Goal: Navigation & Orientation: Find specific page/section

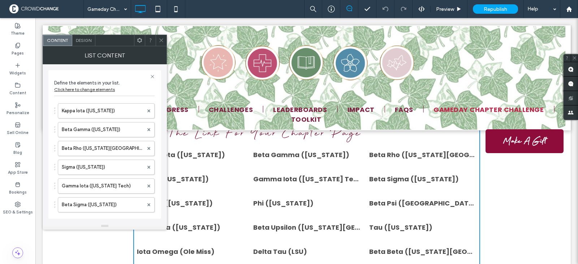
scroll to position [0, 2]
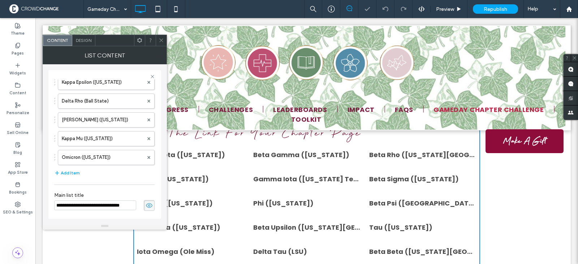
click at [500, 189] on div "Copy The Link For Your Chapter Page [GEOGRAPHIC_DATA] ([US_STATE]) Link List It…" at bounding box center [307, 267] width 528 height 302
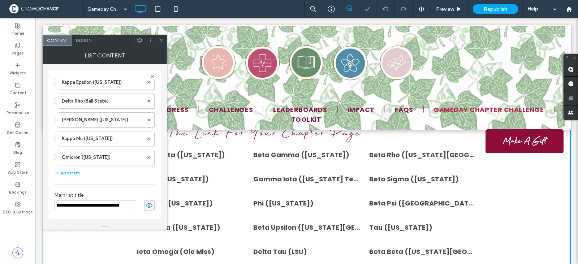
scroll to position [0, 0]
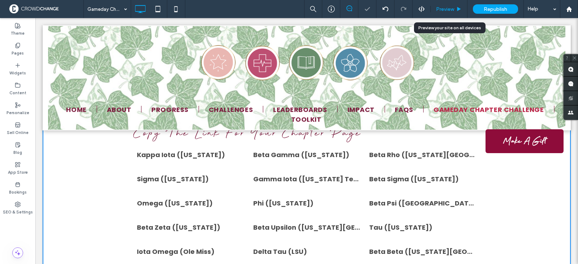
click at [448, 10] on span "Preview" at bounding box center [445, 9] width 18 height 6
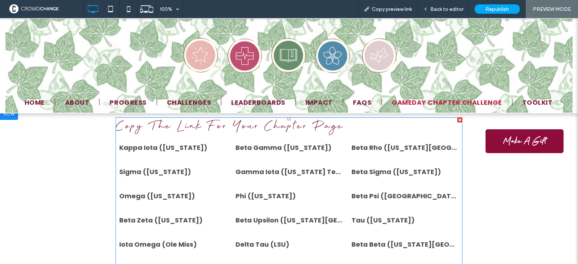
click at [146, 147] on span "Kappa Iota ([US_STATE])" at bounding box center [172, 148] width 107 height 10
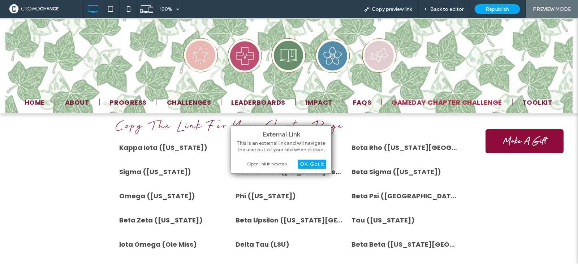
click at [268, 165] on div "Open link in new tab" at bounding box center [281, 164] width 90 height 8
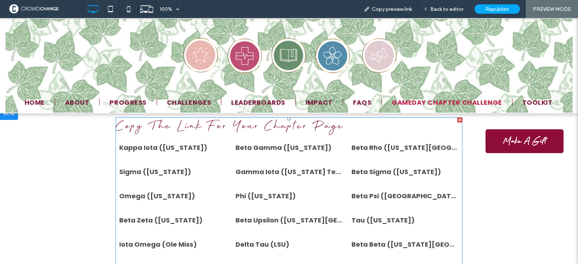
click at [358, 219] on span "Tau ([US_STATE])" at bounding box center [405, 220] width 107 height 10
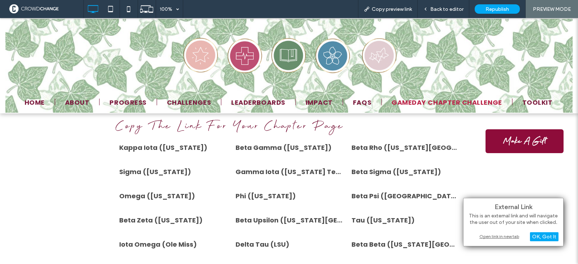
click at [501, 238] on div "Open link in new tab" at bounding box center [513, 237] width 90 height 8
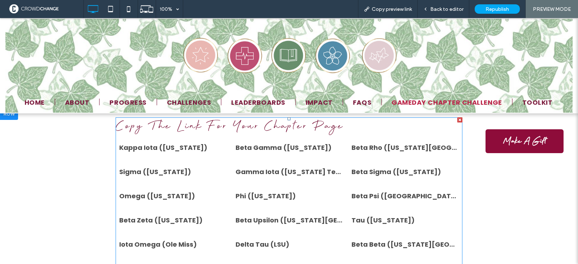
click at [248, 243] on span "Delta Tau (LSU)" at bounding box center [289, 245] width 107 height 10
click at [249, 244] on span "Delta Tau (LSU)" at bounding box center [289, 245] width 107 height 10
click at [261, 243] on span "Delta Tau (LSU)" at bounding box center [289, 245] width 107 height 10
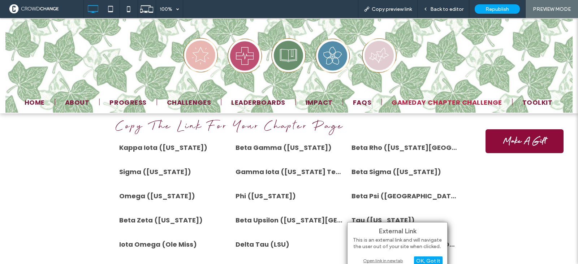
click at [367, 261] on div "Open link in new tab" at bounding box center [397, 261] width 90 height 8
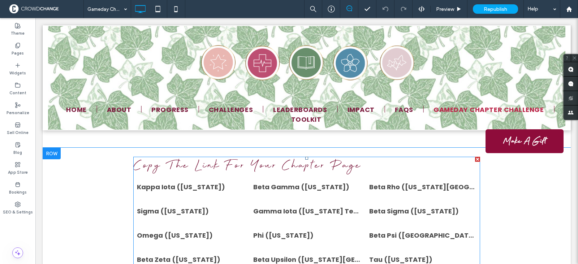
click at [153, 186] on span "Kappa Iota ([US_STATE])" at bounding box center [190, 187] width 107 height 10
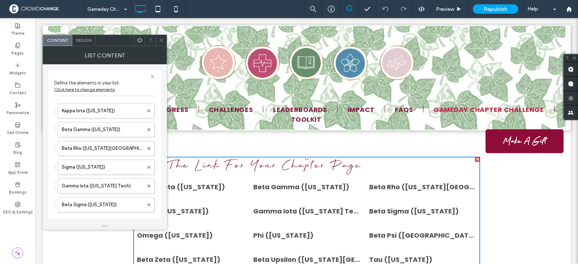
scroll to position [0, 2]
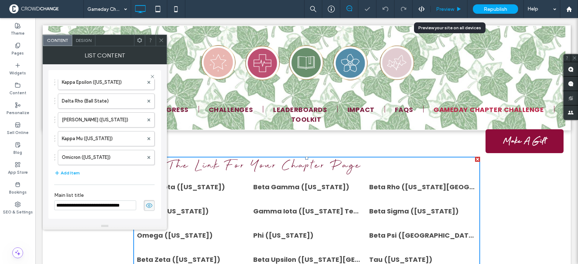
click at [447, 8] on span "Preview" at bounding box center [445, 9] width 18 height 6
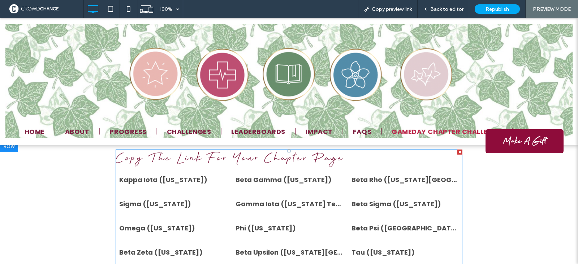
click at [156, 180] on span "Kappa Iota ([US_STATE])" at bounding box center [172, 180] width 107 height 10
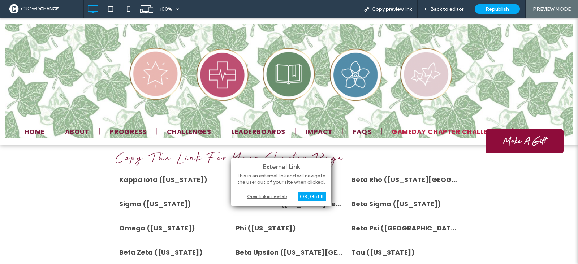
click at [261, 197] on div "Open link in new tab" at bounding box center [281, 197] width 90 height 8
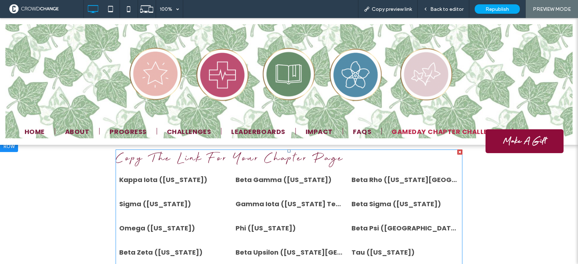
drag, startPoint x: 255, startPoint y: 205, endPoint x: 248, endPoint y: 200, distance: 8.6
click at [255, 205] on span "Gamma Iota ([US_STATE] Tech)" at bounding box center [289, 204] width 107 height 10
click at [262, 202] on span "Gamma Iota ([US_STATE] Tech)" at bounding box center [289, 204] width 107 height 10
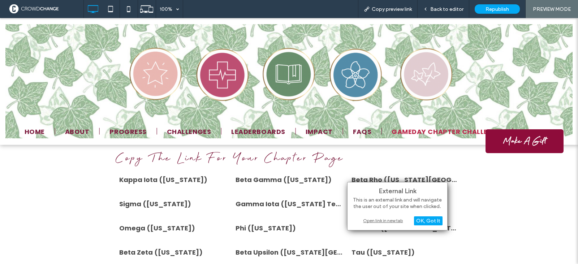
click at [384, 220] on div "Open link in new tab" at bounding box center [397, 221] width 90 height 8
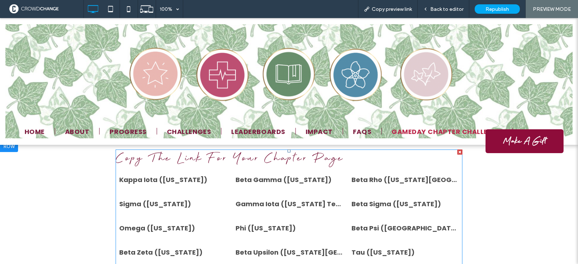
click at [360, 229] on span "Beta Psi ([GEOGRAPHIC_DATA][PERSON_NAME])" at bounding box center [405, 228] width 107 height 10
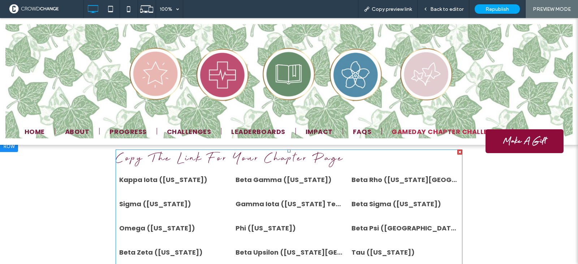
click at [360, 227] on span "Beta Psi ([GEOGRAPHIC_DATA][PERSON_NAME])" at bounding box center [405, 228] width 107 height 10
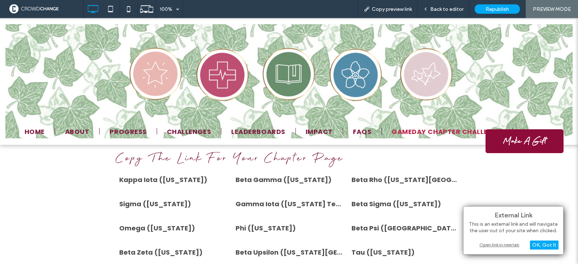
click at [487, 245] on div "Open link in new tab" at bounding box center [513, 245] width 90 height 8
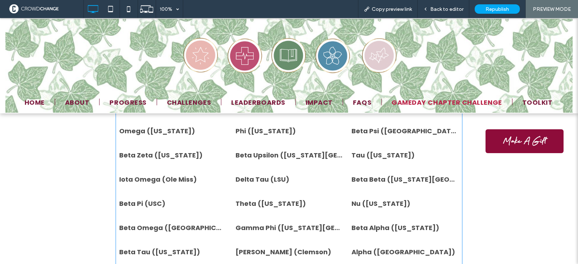
scroll to position [686, 0]
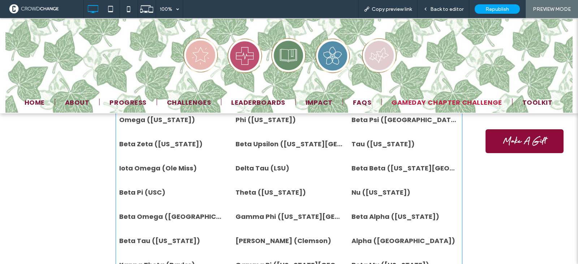
click at [247, 242] on span "[PERSON_NAME] (Clemson)" at bounding box center [289, 241] width 107 height 10
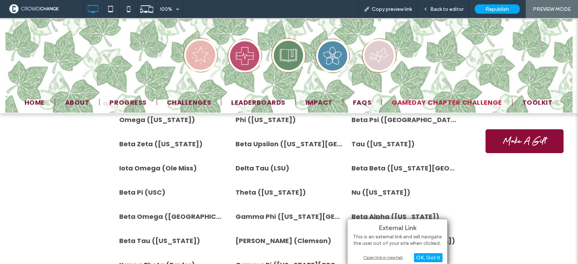
click at [365, 258] on div "Open link in new tab" at bounding box center [397, 258] width 90 height 8
